Goal: Transaction & Acquisition: Purchase product/service

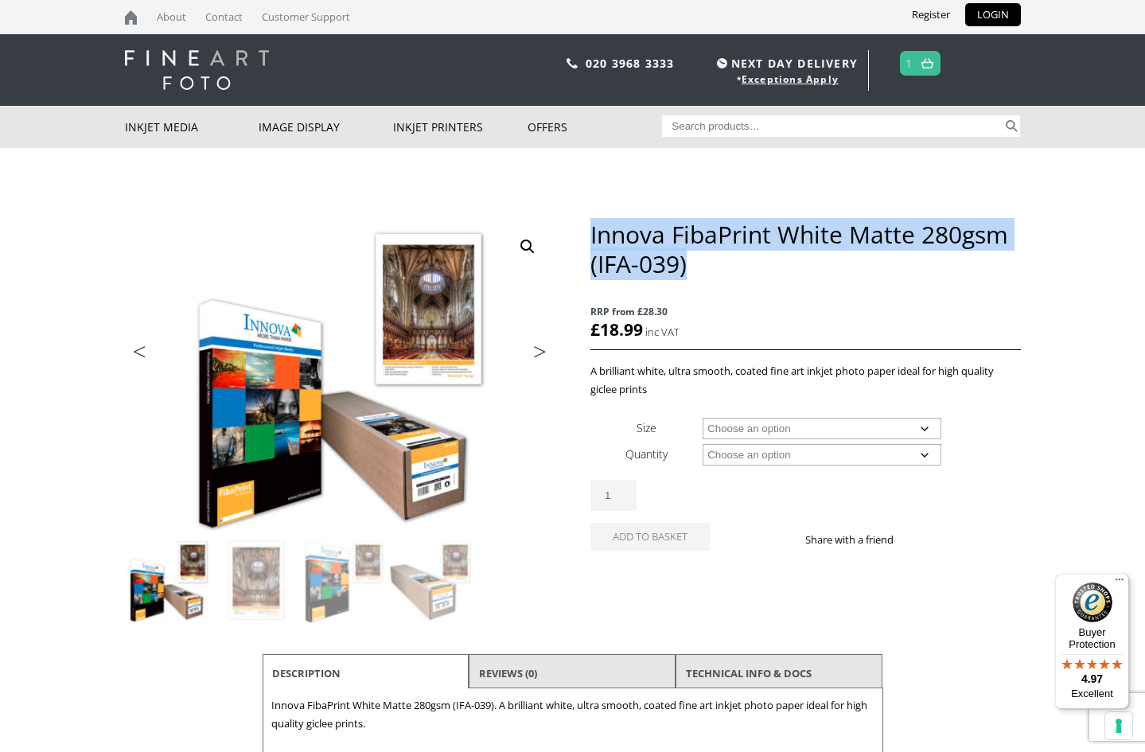
drag, startPoint x: 591, startPoint y: 231, endPoint x: 949, endPoint y: 251, distance: 358.5
click at [949, 251] on h1 "Innova FibaPrint White Matte 280gsm (IFA-039)" at bounding box center [805, 249] width 430 height 59
copy h1 "Innova FibaPrint White Matte 280gsm (IFA-039)"
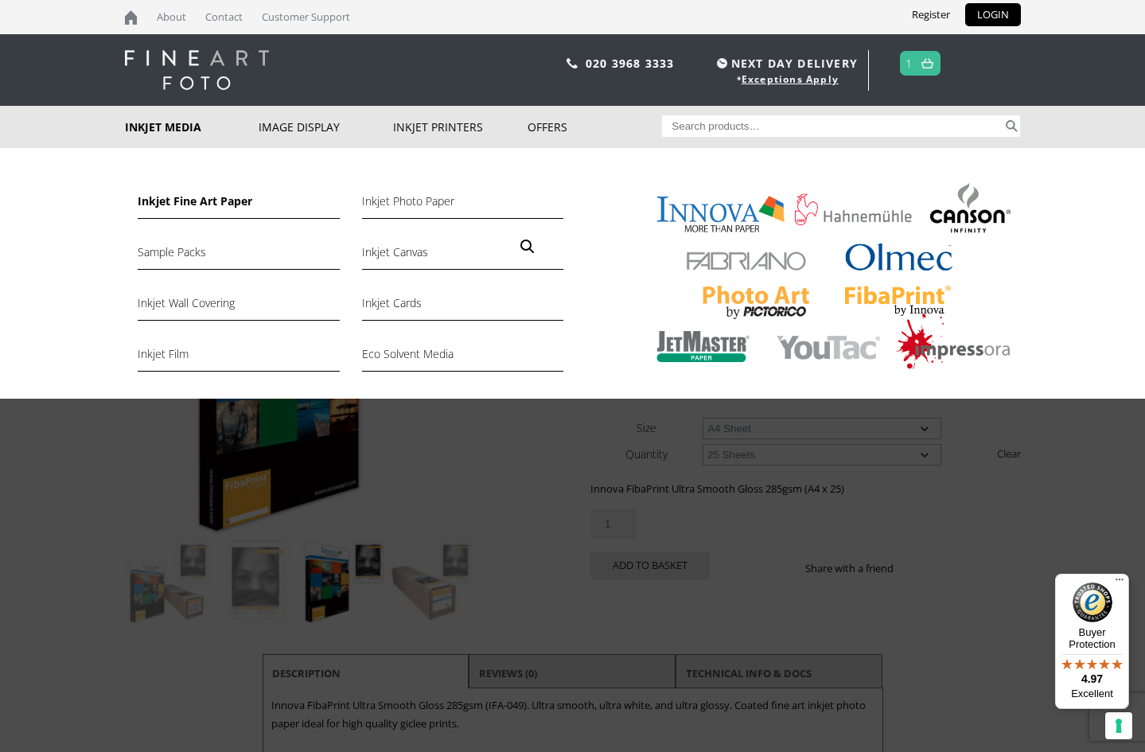
click at [179, 200] on link "Inkjet Fine Art Paper" at bounding box center [238, 205] width 201 height 27
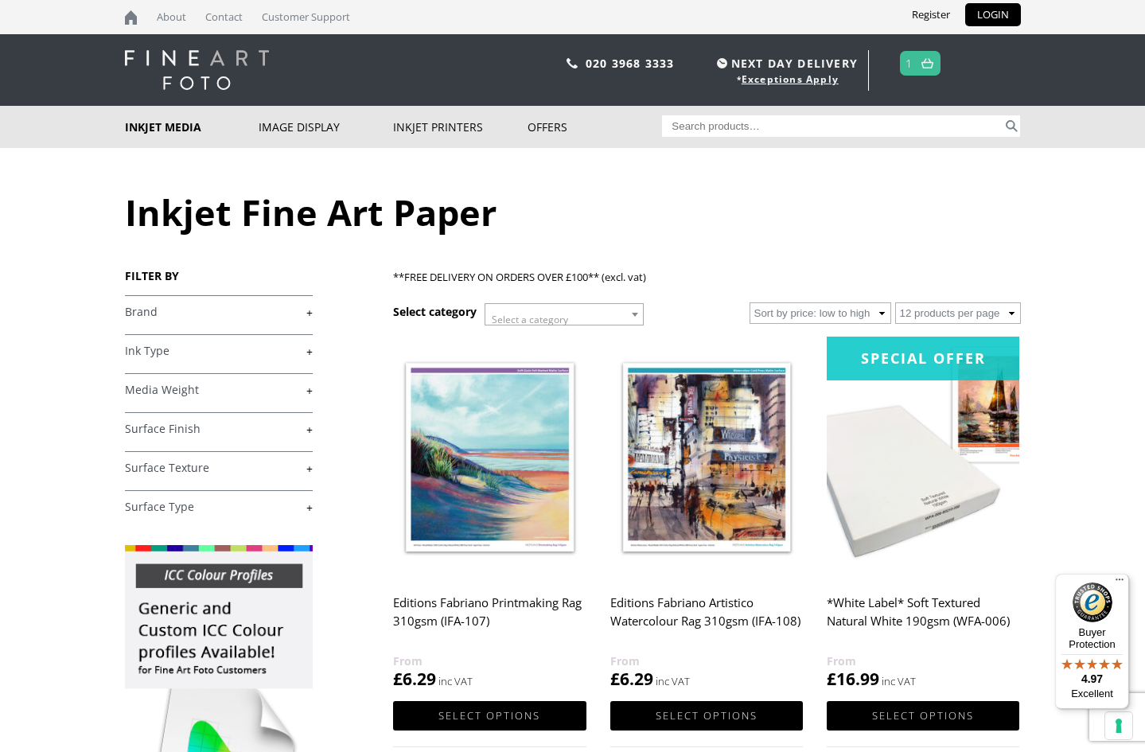
click at [700, 120] on input "Search for:" at bounding box center [832, 125] width 340 height 21
paste input "Innova FibaPrint White Matte 280gsm (IFA-039)"
type input "Innova FibaPrint White Matte 280gsm (IFA-039)"
click at [1011, 126] on button "Search" at bounding box center [1011, 125] width 18 height 21
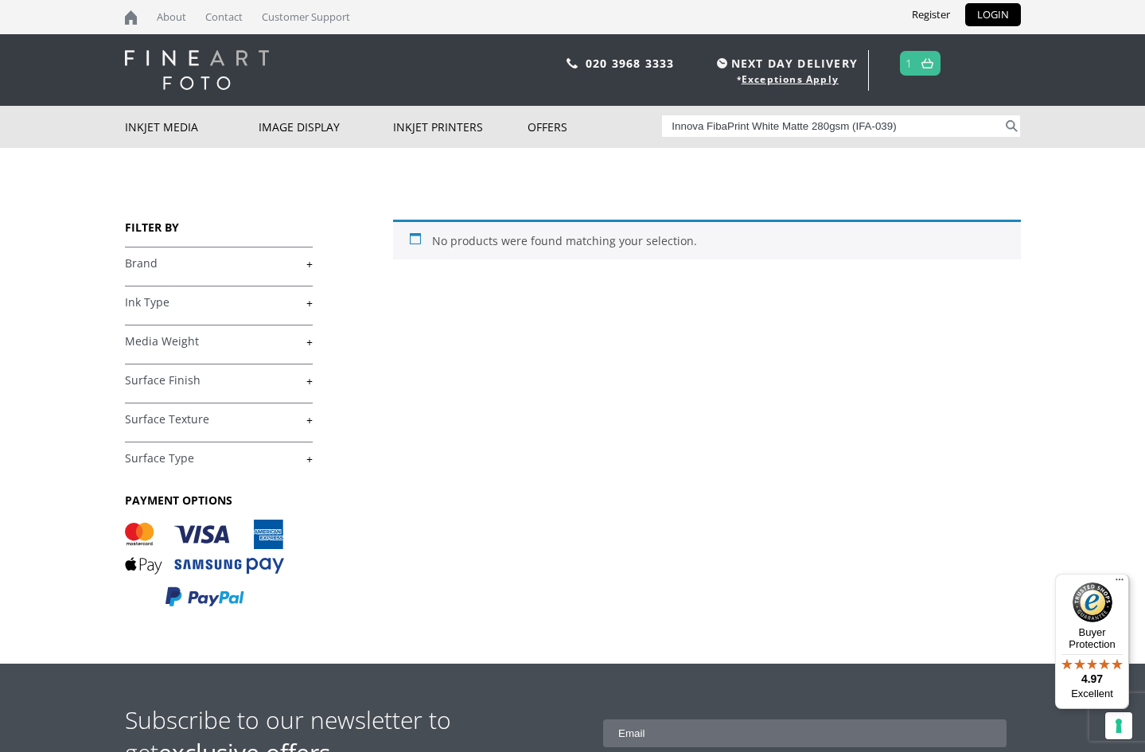
click at [308, 264] on link "+" at bounding box center [219, 263] width 188 height 15
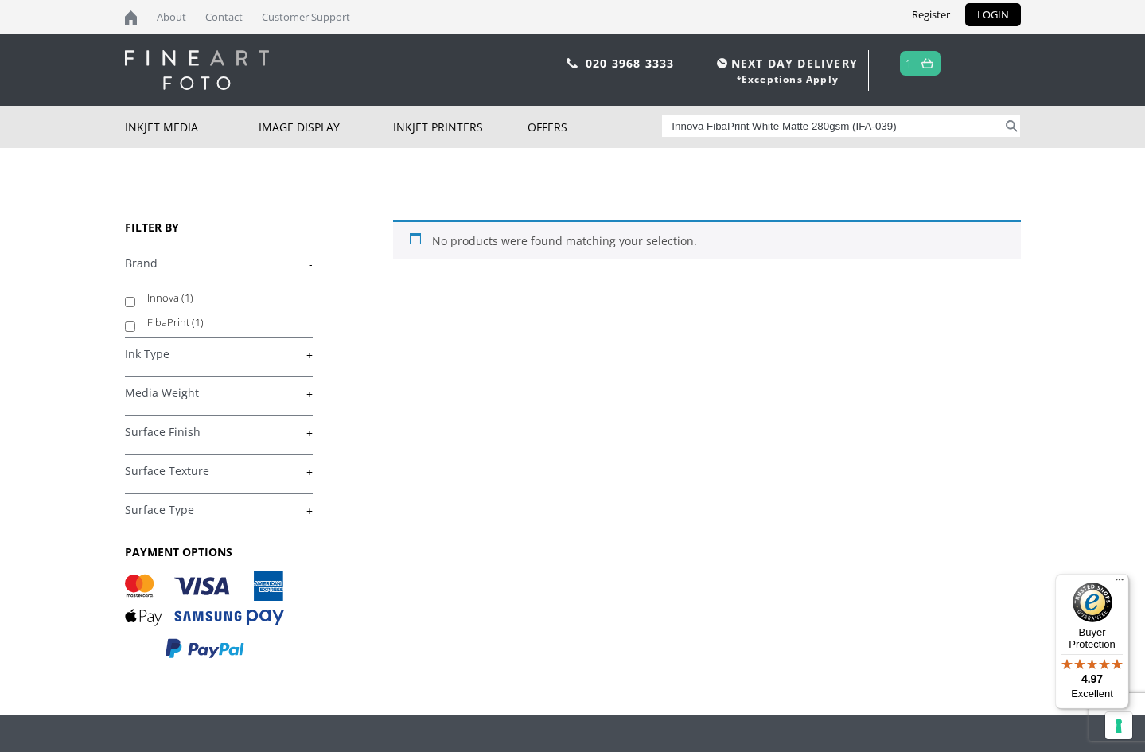
click at [127, 306] on input "Innova (1)" at bounding box center [130, 302] width 10 height 10
checkbox input "true"
click at [128, 325] on input "FibaPrint (1)" at bounding box center [130, 326] width 10 height 10
checkbox input "true"
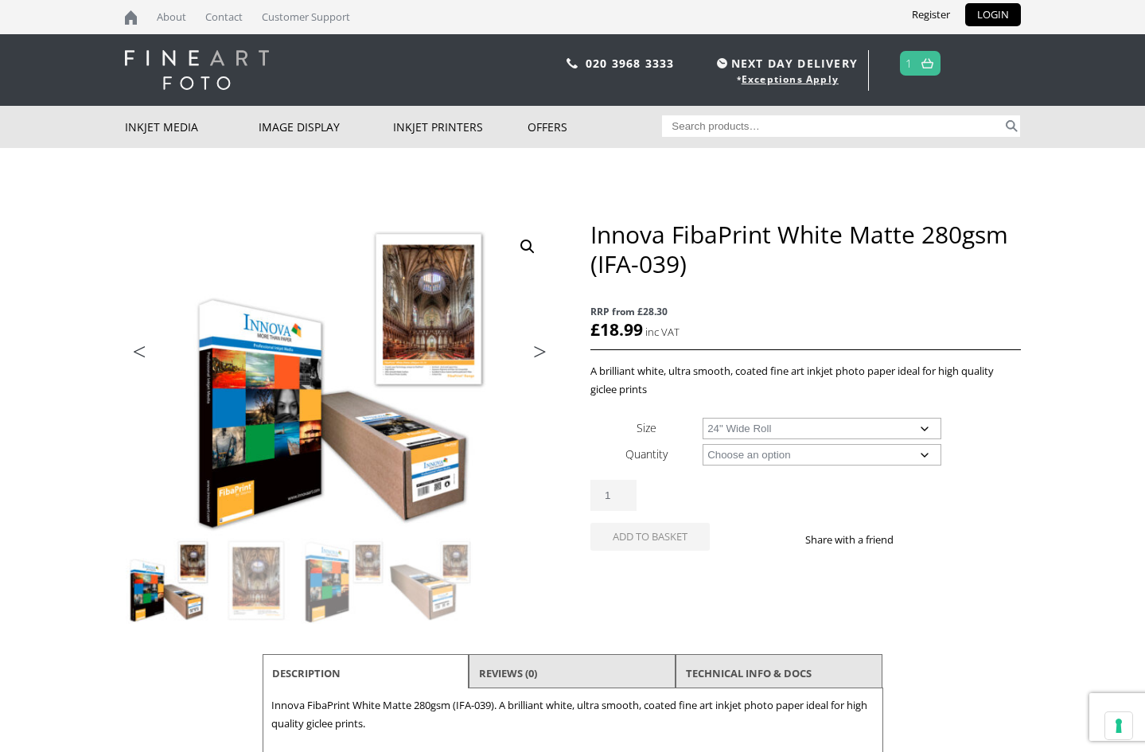
select select "24-wide-roll"
click at [921, 456] on select "Choose an option 15m" at bounding box center [821, 454] width 239 height 21
select select "15m"
select select "24-wide-roll"
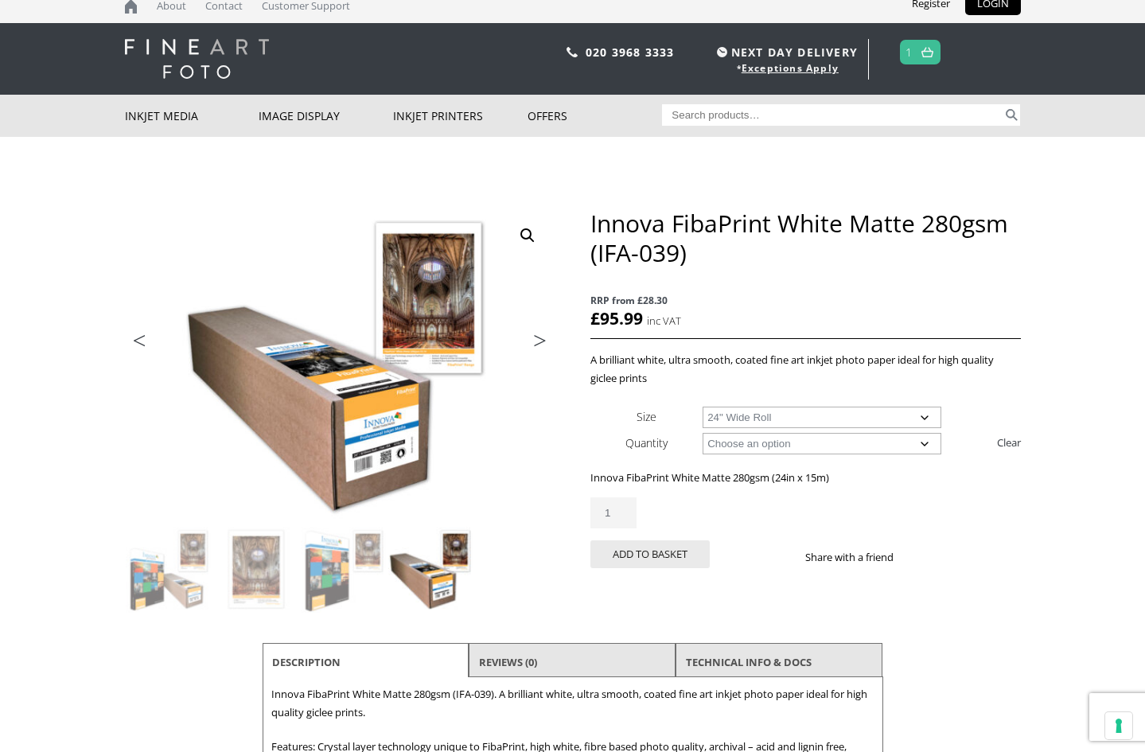
scroll to position [10, 0]
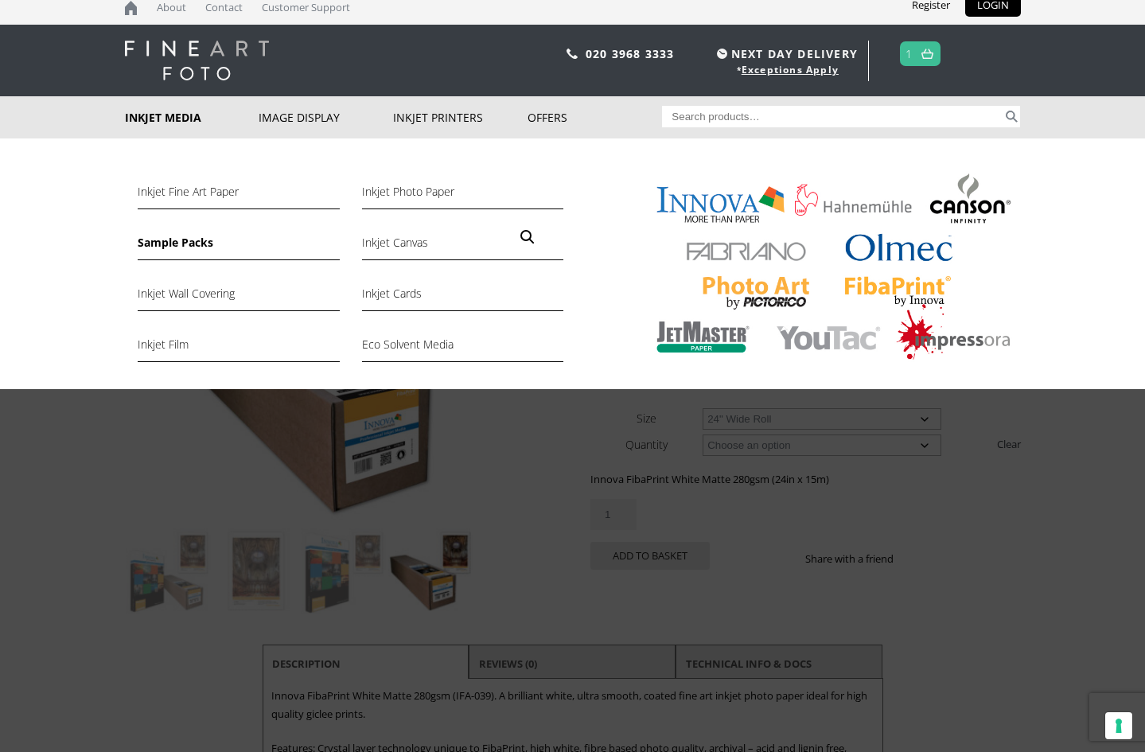
click at [182, 244] on link "Sample Packs" at bounding box center [238, 246] width 201 height 27
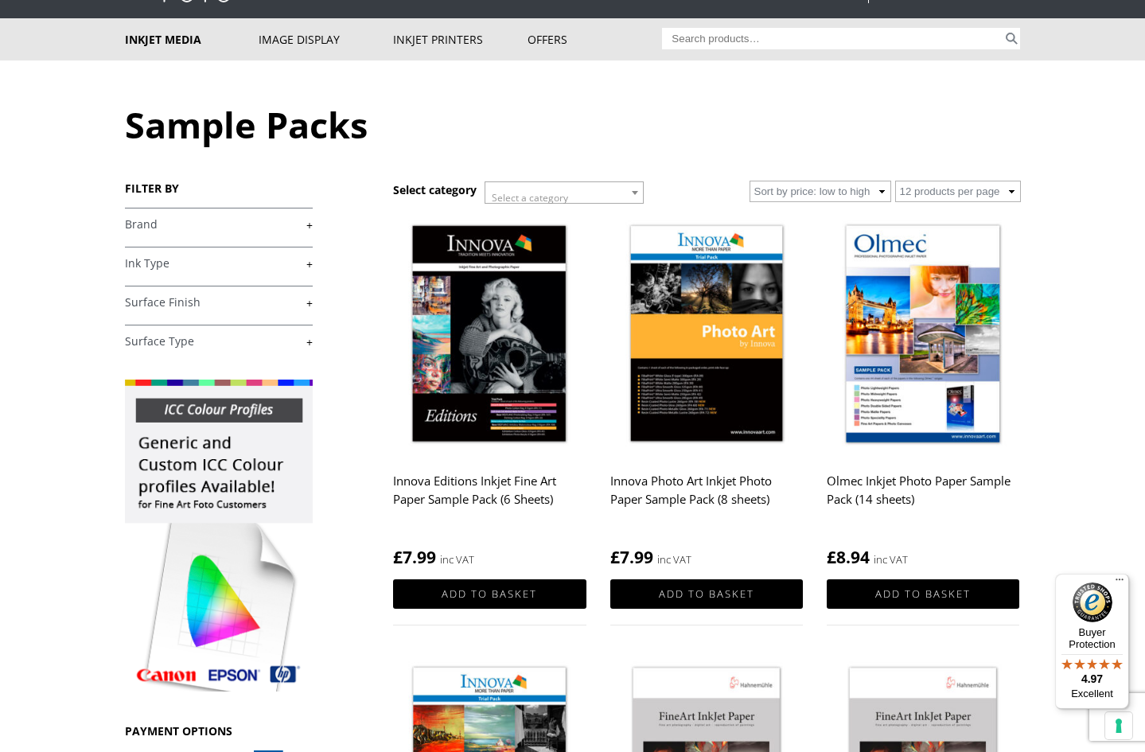
scroll to position [87, 0]
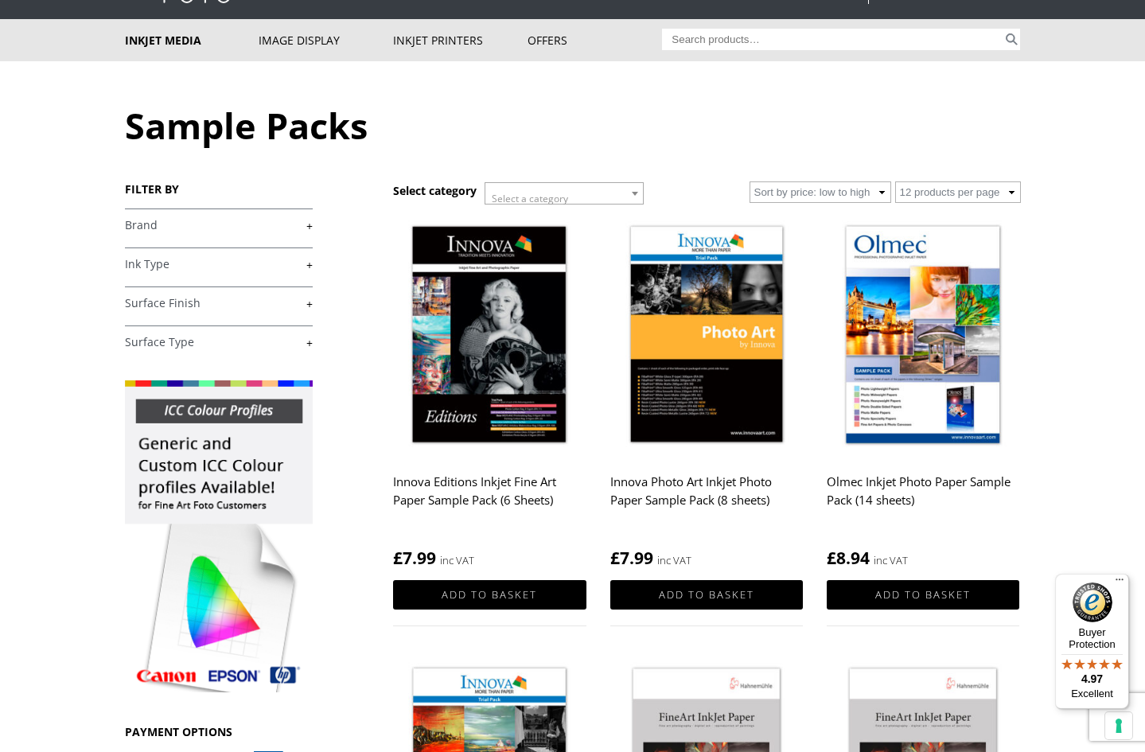
click at [723, 319] on img at bounding box center [706, 336] width 193 height 241
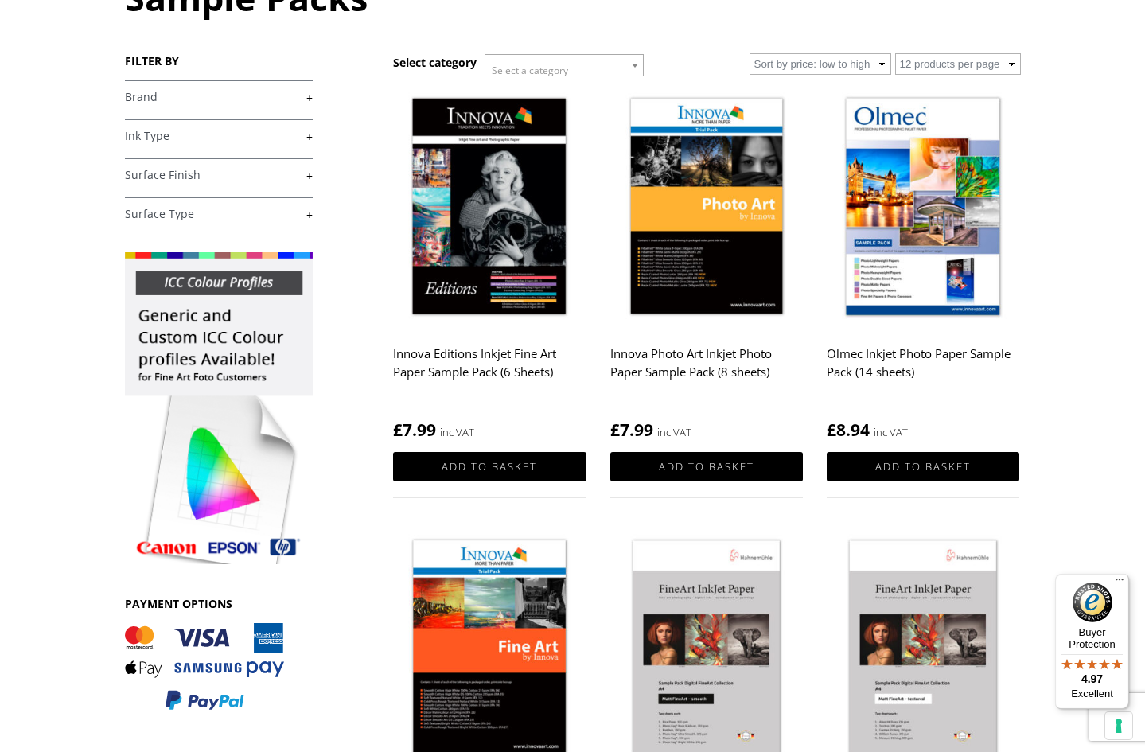
scroll to position [213, 0]
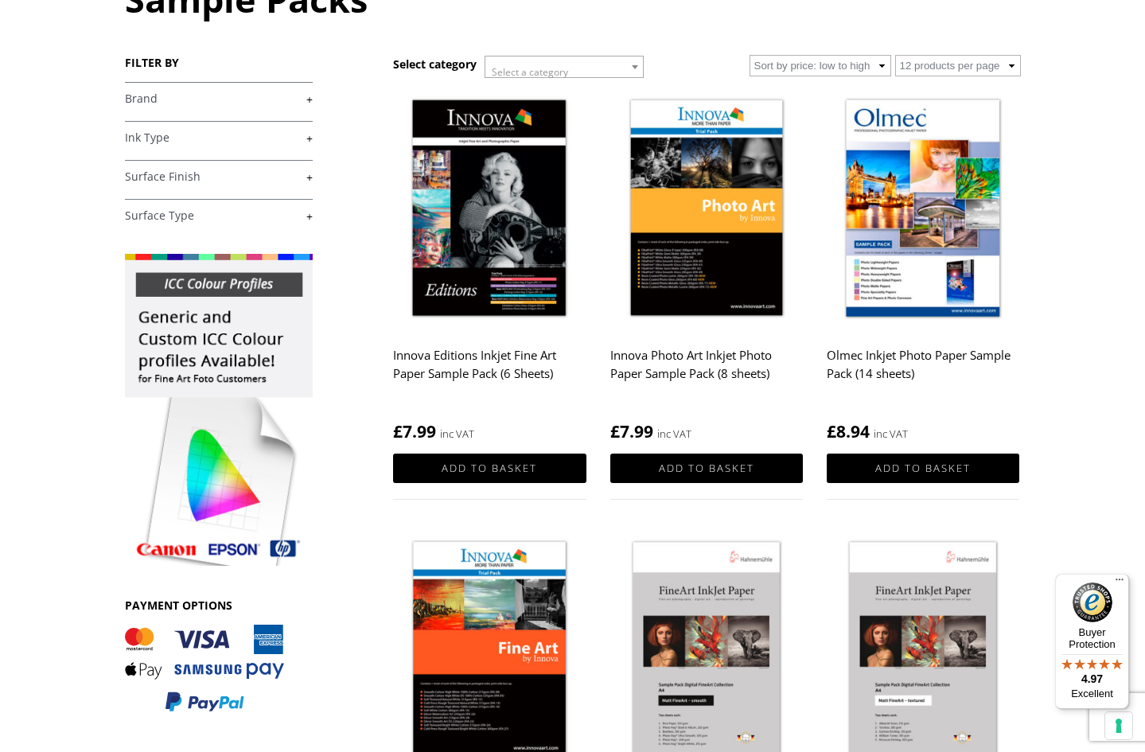
click at [511, 247] on img at bounding box center [489, 209] width 193 height 241
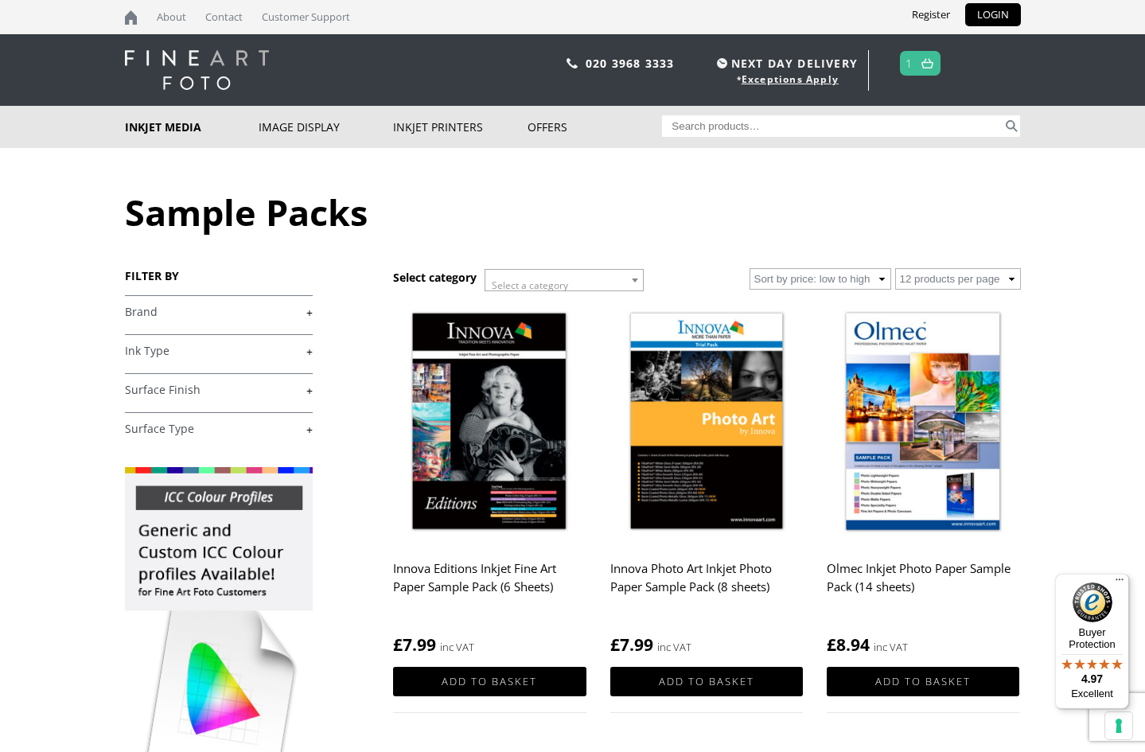
scroll to position [0, 0]
